Goal: Task Accomplishment & Management: Complete application form

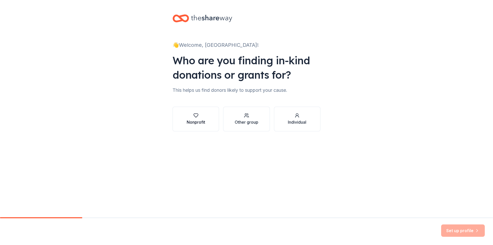
click at [203, 121] on div "Nonprofit" at bounding box center [196, 122] width 18 height 6
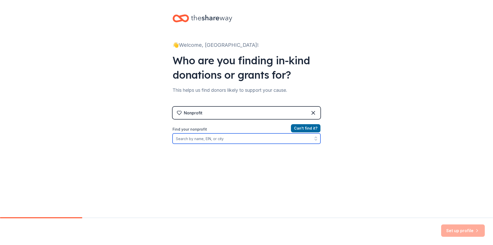
click at [203, 137] on input "Find your nonprofit" at bounding box center [247, 138] width 148 height 10
type input "59-282558"
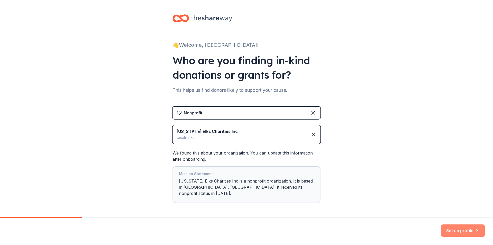
click at [455, 231] on button "Set up profile" at bounding box center [463, 230] width 44 height 12
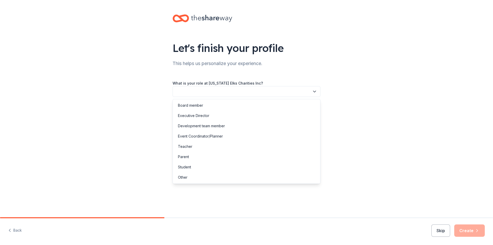
click at [295, 93] on button "button" at bounding box center [247, 91] width 148 height 11
click at [281, 135] on div "Event Coordinator/Planner" at bounding box center [246, 136] width 145 height 10
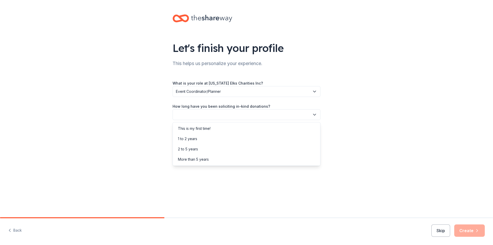
click at [276, 114] on button "button" at bounding box center [247, 114] width 148 height 11
click at [276, 125] on div "This is my first time!" at bounding box center [246, 128] width 145 height 10
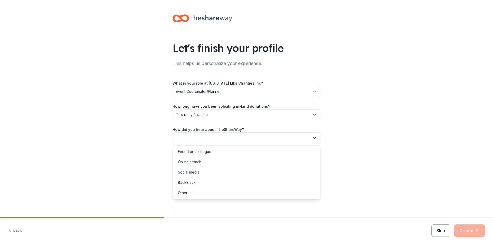
click at [280, 136] on button "button" at bounding box center [247, 137] width 148 height 11
click at [280, 149] on div "Friend or colleague" at bounding box center [246, 151] width 145 height 10
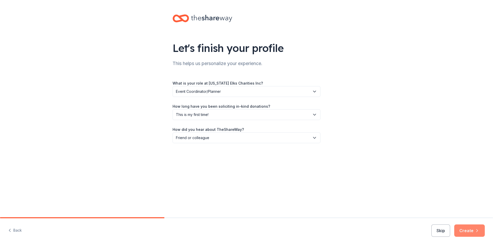
click at [463, 228] on button "Create" at bounding box center [469, 230] width 31 height 12
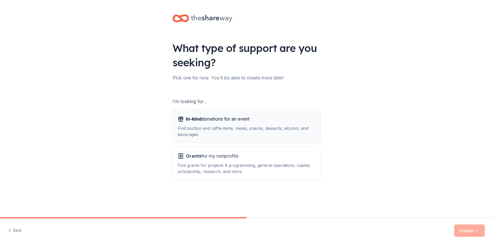
click at [274, 133] on div "Find auction and raffle items, meals, snacks, desserts, alcohol, and beverages." at bounding box center [247, 131] width 138 height 12
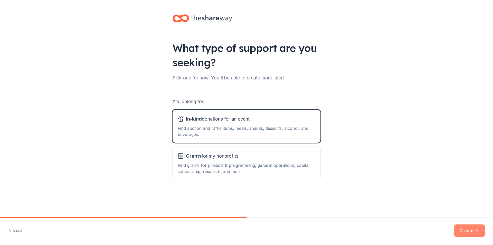
click at [458, 229] on button "Create" at bounding box center [469, 230] width 31 height 12
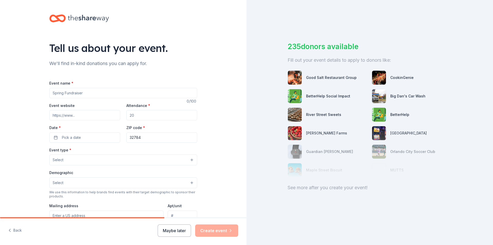
drag, startPoint x: 88, startPoint y: 95, endPoint x: 53, endPoint y: 90, distance: 34.5
click at [53, 90] on input "Event name *" at bounding box center [123, 93] width 148 height 10
type input "Clays for Children's Therapy Services"
click at [82, 114] on input "Event website" at bounding box center [84, 115] width 71 height 10
paste input "[URL][DOMAIN_NAME]"
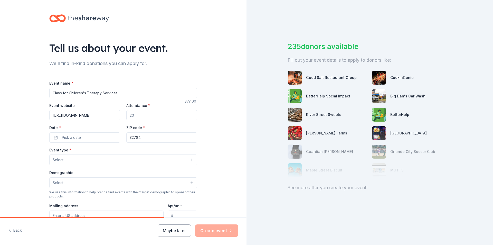
scroll to position [0, 29]
type input "[URL][DOMAIN_NAME]"
click at [169, 117] on input "Attendance *" at bounding box center [161, 115] width 71 height 10
type input "40"
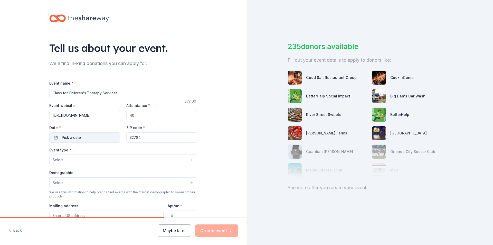
click at [111, 137] on button "Pick a date" at bounding box center [84, 137] width 71 height 10
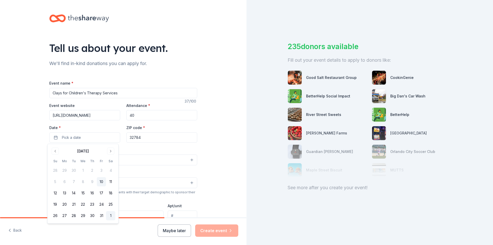
click at [110, 214] on button "1" at bounding box center [110, 215] width 9 height 9
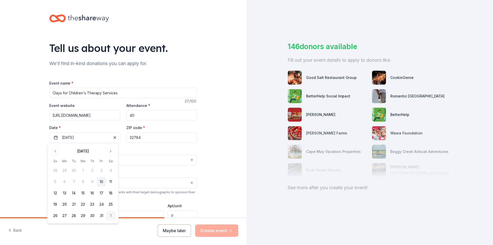
click at [149, 137] on input "32784" at bounding box center [161, 137] width 71 height 10
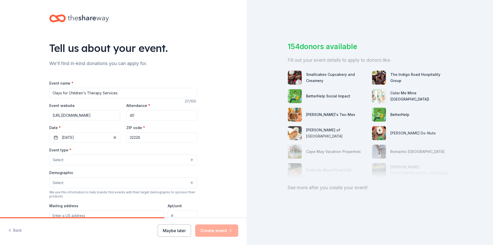
type input "32226"
click at [176, 161] on button "Select" at bounding box center [123, 159] width 148 height 11
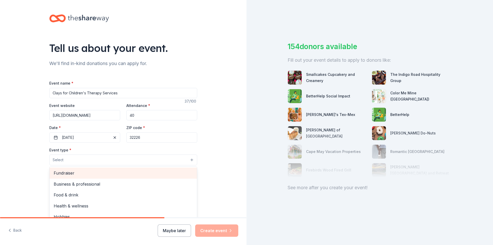
click at [163, 176] on span "Fundraiser" at bounding box center [123, 173] width 139 height 7
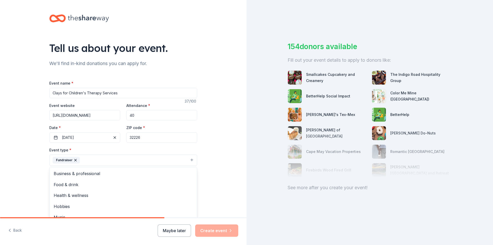
click at [226, 166] on div "Tell us about your event. We'll find in-kind donations you can apply for. Event…" at bounding box center [123, 171] width 247 height 342
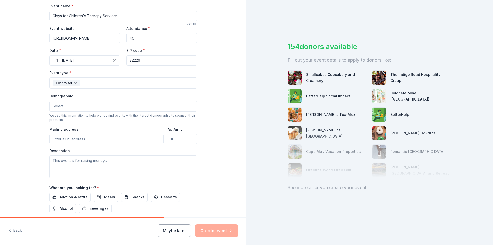
click at [168, 103] on button "Select" at bounding box center [123, 106] width 148 height 11
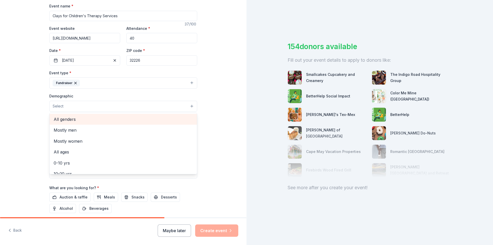
click at [162, 115] on div "All genders" at bounding box center [123, 119] width 147 height 11
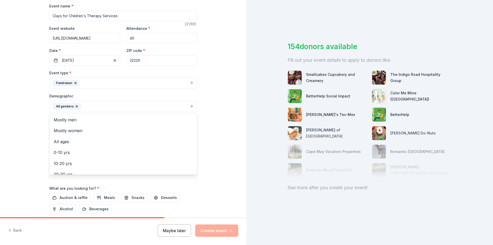
click at [219, 128] on div "Tell us about your event. We'll find in-kind donations you can apply for. Event…" at bounding box center [123, 94] width 247 height 343
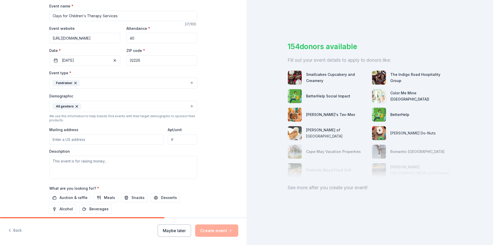
click at [123, 137] on input "Mailing address" at bounding box center [106, 139] width 114 height 10
type input "[STREET_ADDRESS]"
click at [114, 163] on textarea at bounding box center [123, 167] width 148 height 23
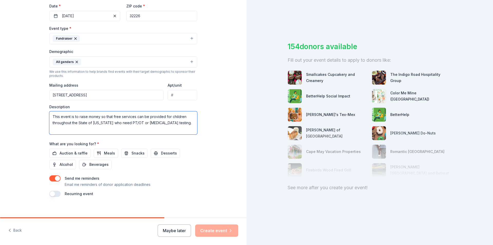
scroll to position [126, 0]
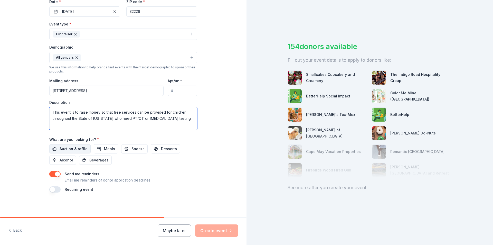
type textarea "This event is to raise money so that free services can be provided for children…"
click at [76, 149] on span "Auction & raffle" at bounding box center [74, 149] width 28 height 6
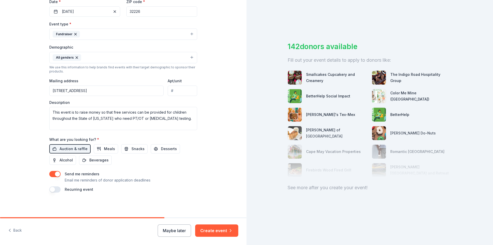
click at [53, 190] on button "button" at bounding box center [54, 189] width 11 height 6
click at [56, 189] on button "button" at bounding box center [54, 189] width 11 height 6
click at [206, 227] on button "Create event" at bounding box center [216, 230] width 43 height 12
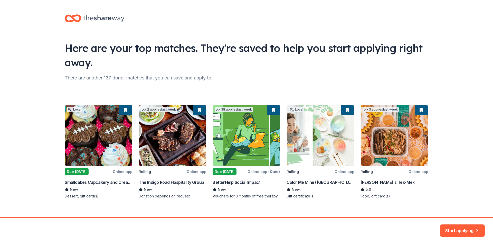
scroll to position [6, 0]
